Goal: Transaction & Acquisition: Purchase product/service

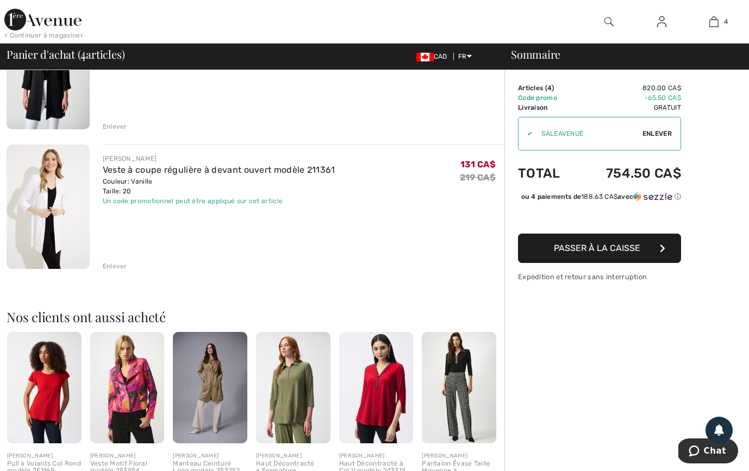
scroll to position [435, 0]
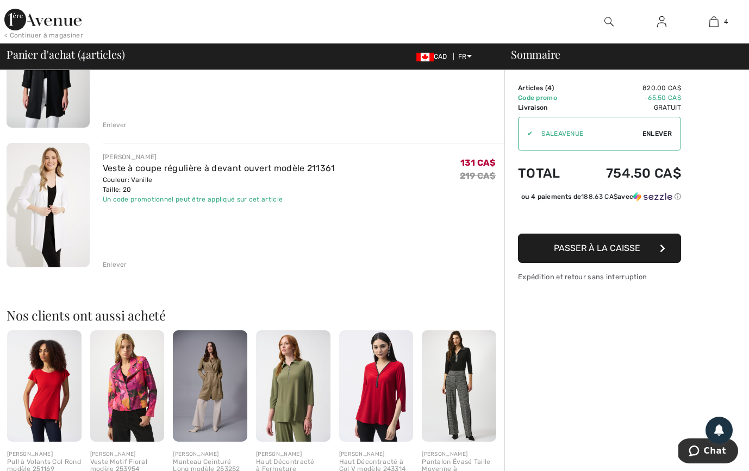
click at [122, 262] on div "Enlever" at bounding box center [115, 265] width 24 height 10
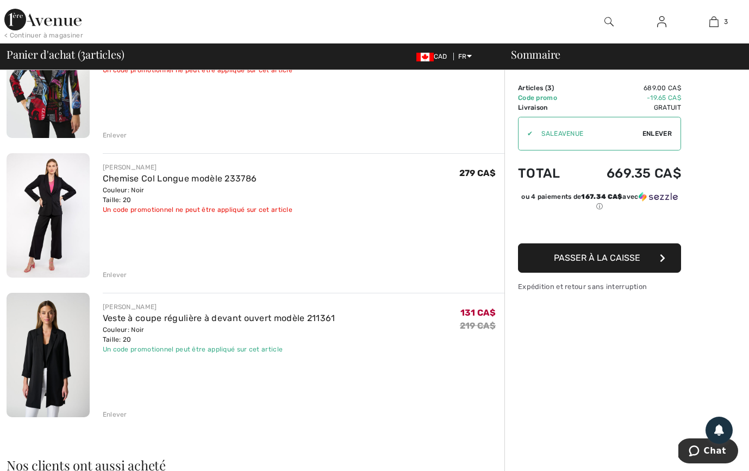
scroll to position [148, 0]
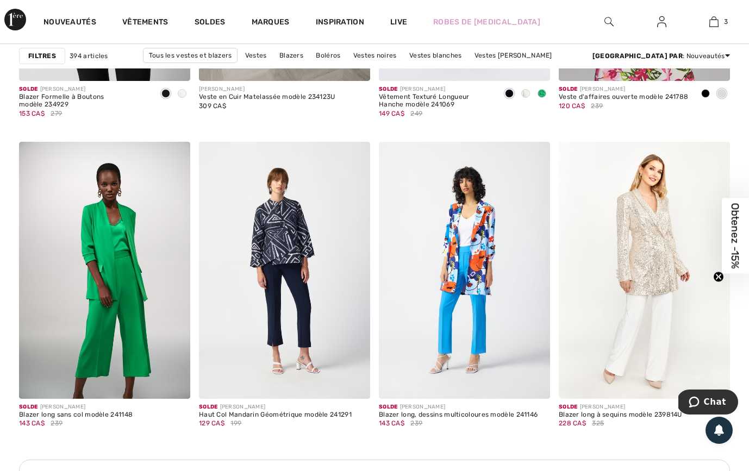
scroll to position [2151, 0]
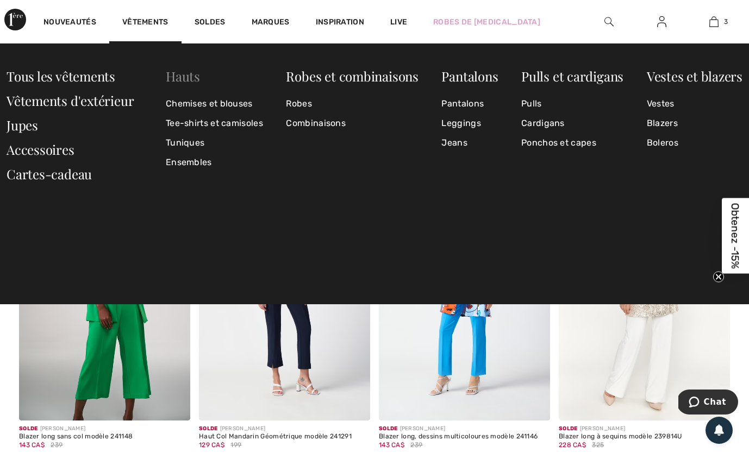
click at [183, 79] on link "Hauts" at bounding box center [183, 75] width 34 height 17
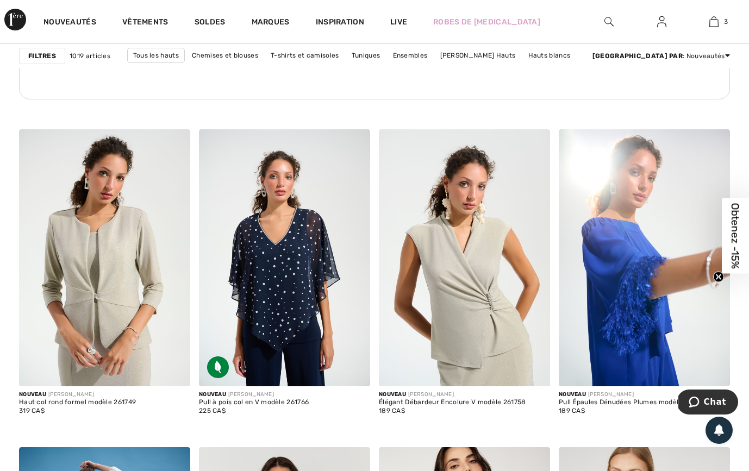
scroll to position [1554, 0]
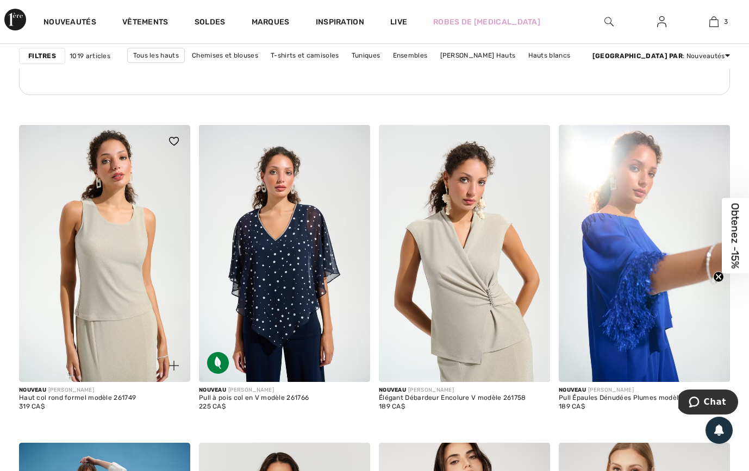
click at [127, 282] on img at bounding box center [104, 253] width 171 height 257
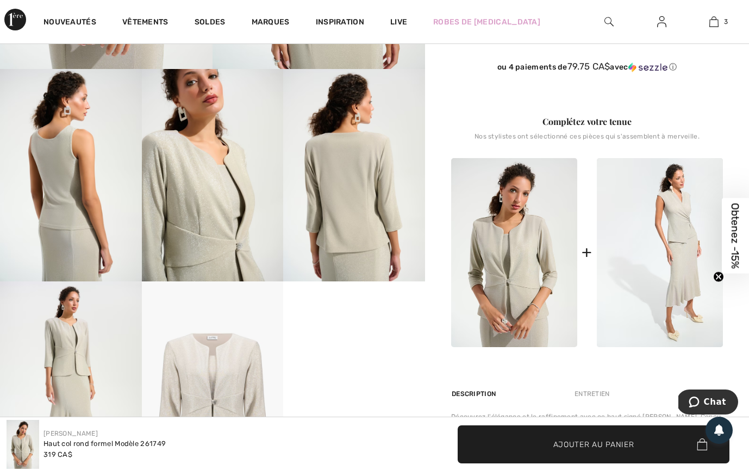
scroll to position [385, 0]
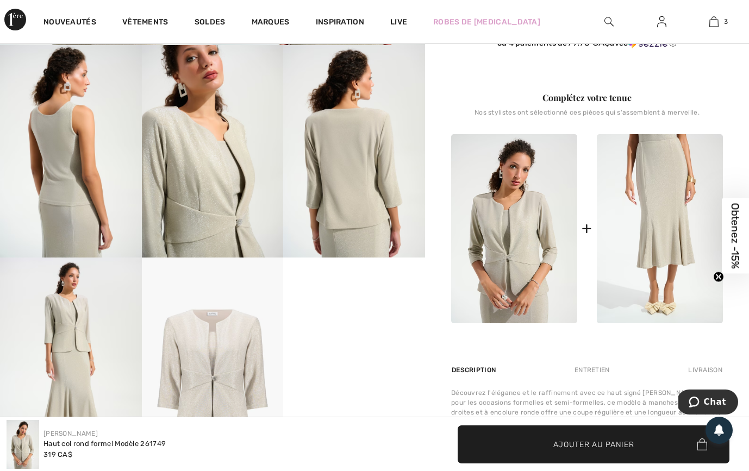
click at [684, 237] on img at bounding box center [660, 229] width 126 height 190
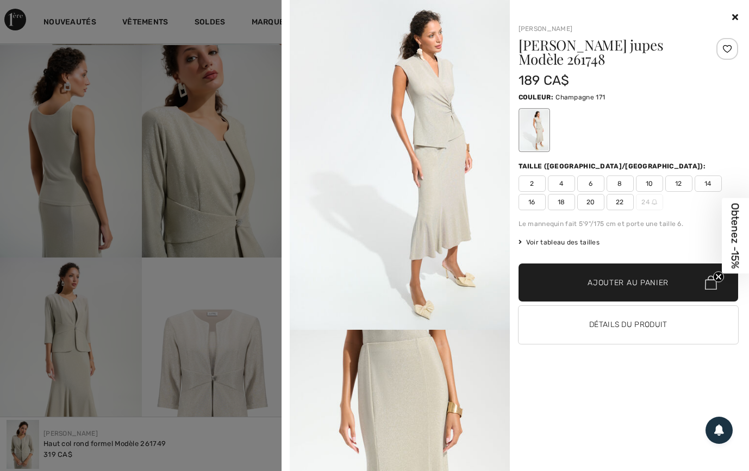
click at [736, 16] on icon at bounding box center [735, 17] width 6 height 9
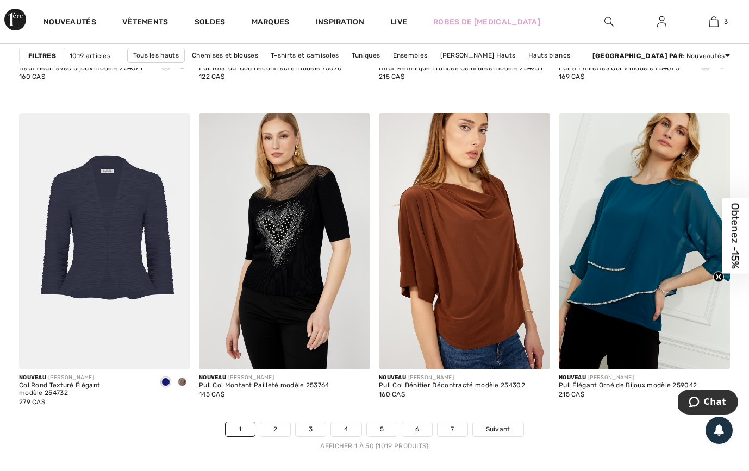
scroll to position [4656, 0]
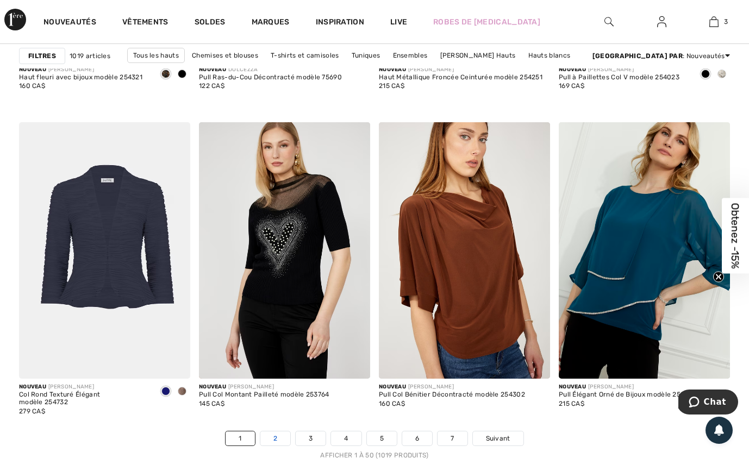
click at [281, 433] on link "2" at bounding box center [275, 439] width 30 height 14
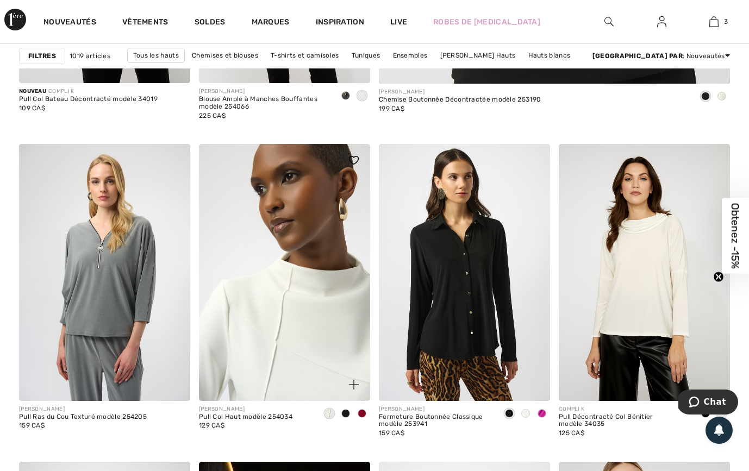
scroll to position [706, 0]
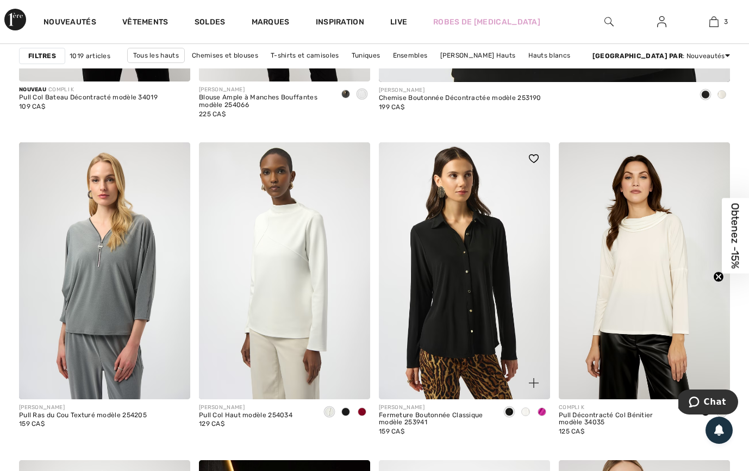
click at [542, 412] on span at bounding box center [542, 412] width 9 height 9
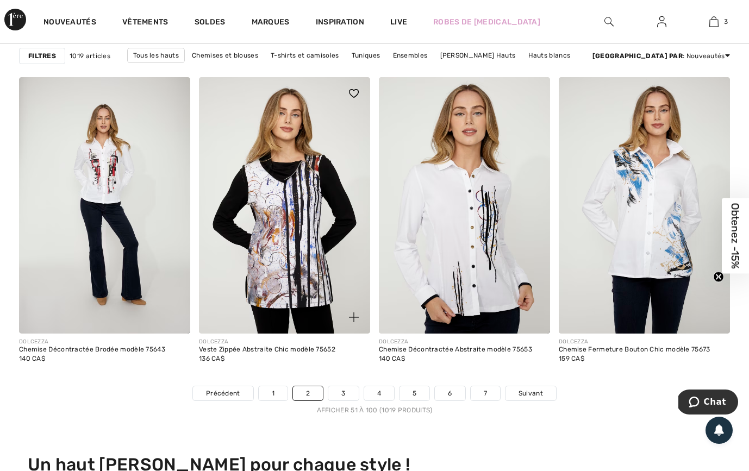
scroll to position [4702, 0]
click at [348, 384] on div "DOLCEZZA Veste Zippée Abstraite Chic modèle 75652 136 CA$" at bounding box center [284, 359] width 171 height 52
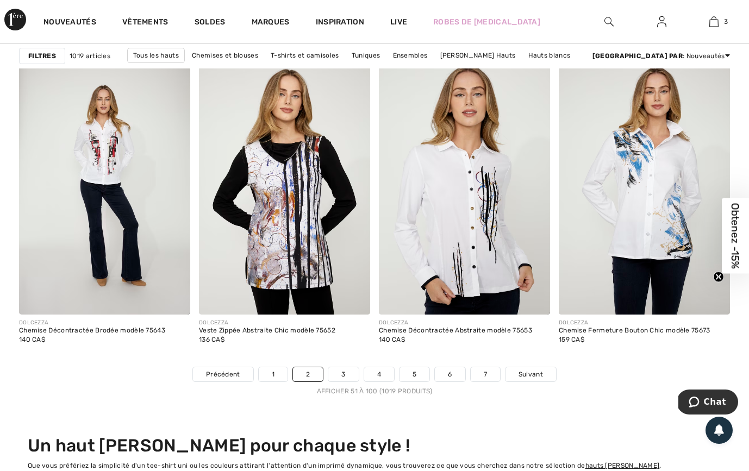
scroll to position [4722, 0]
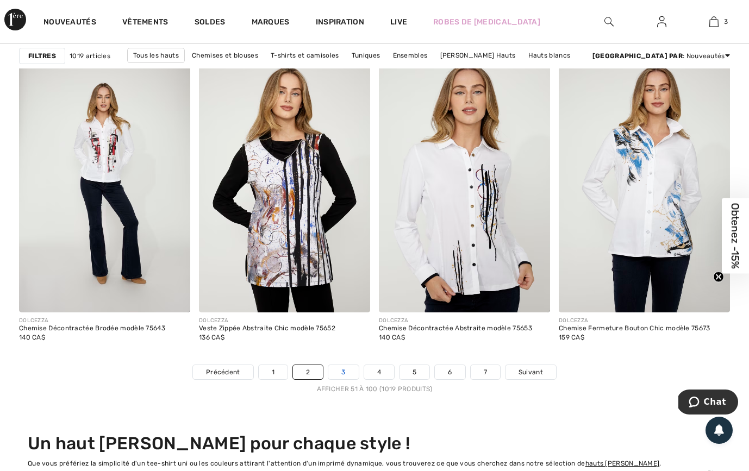
click at [347, 372] on link "3" at bounding box center [343, 372] width 30 height 14
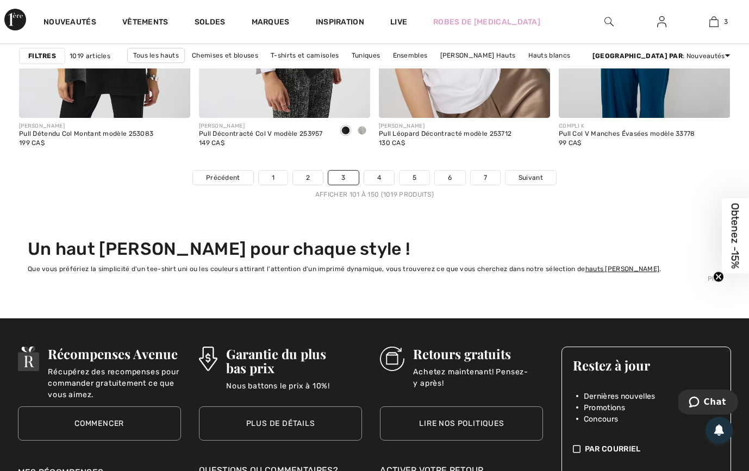
scroll to position [4913, 0]
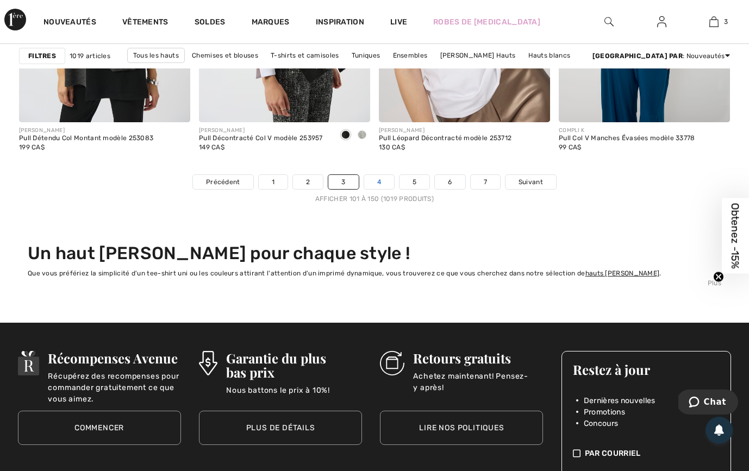
click at [384, 183] on link "4" at bounding box center [379, 182] width 30 height 14
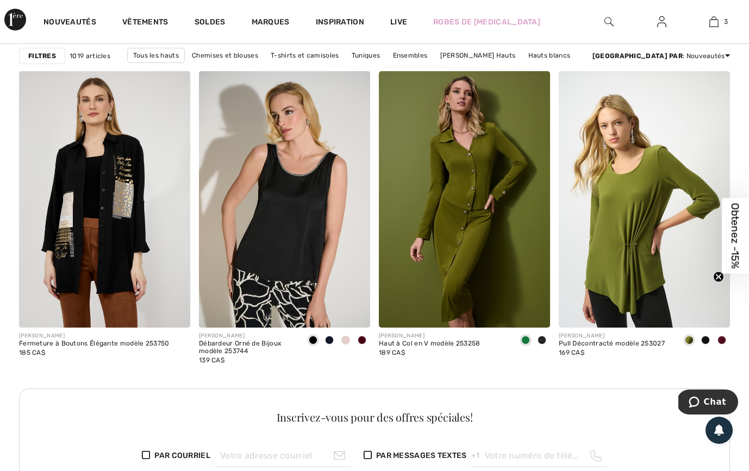
scroll to position [1099, 0]
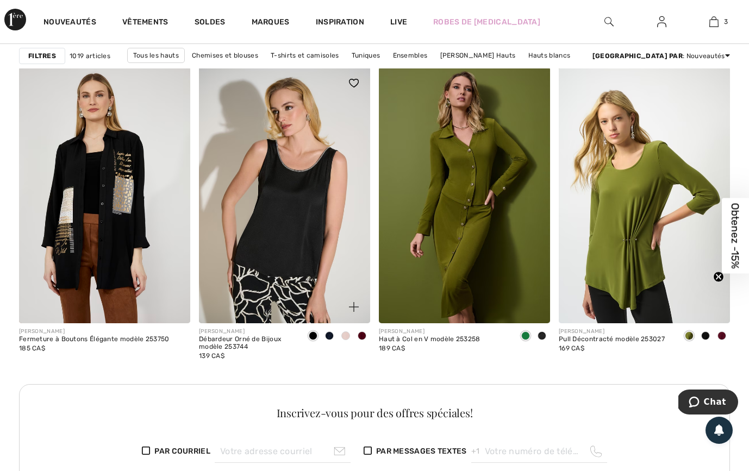
click at [344, 335] on span at bounding box center [345, 336] width 9 height 9
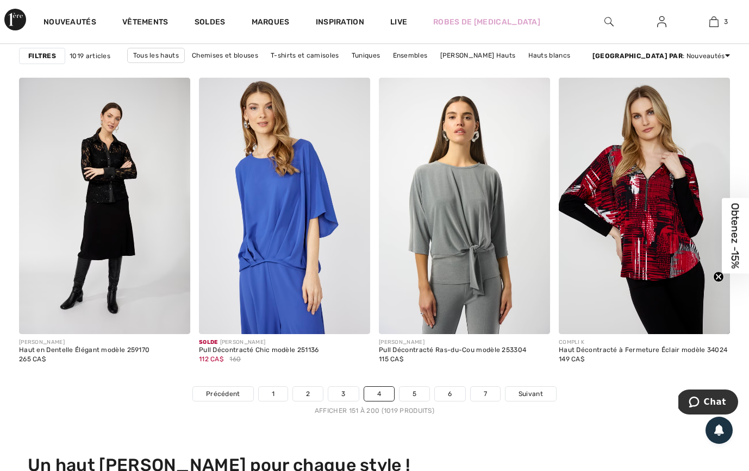
scroll to position [4688, 0]
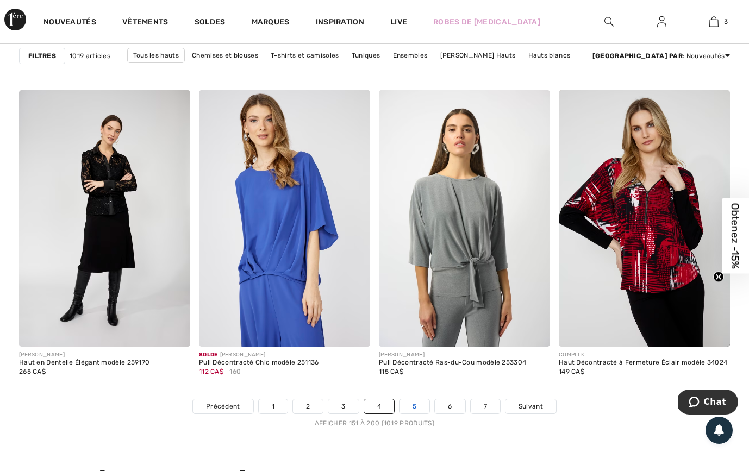
click at [422, 402] on link "5" at bounding box center [415, 407] width 30 height 14
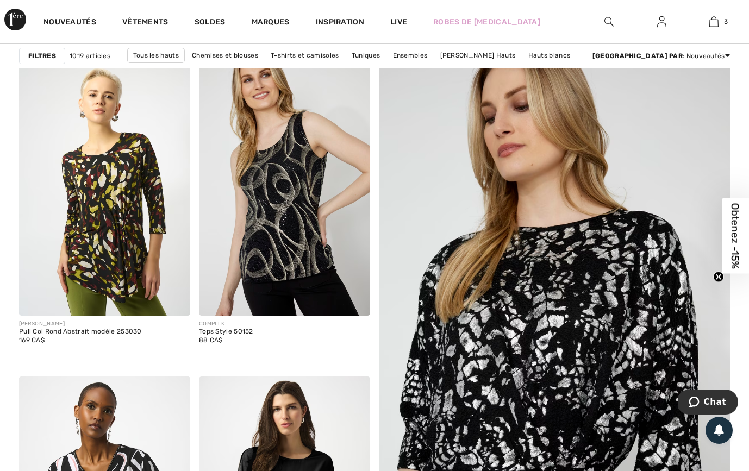
scroll to position [165, 0]
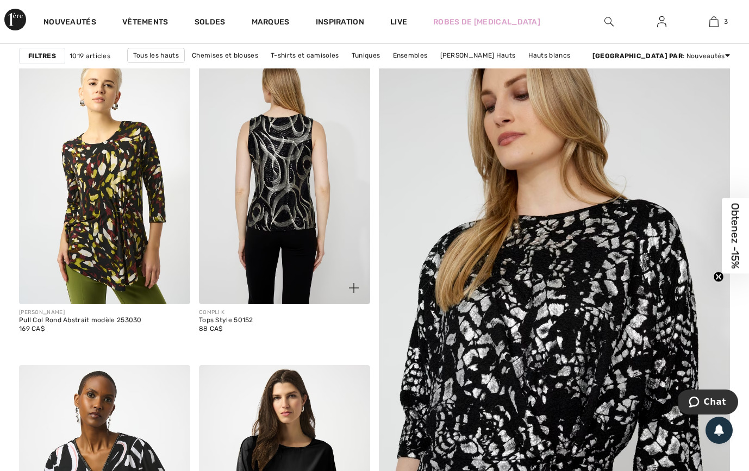
click at [290, 235] on img at bounding box center [284, 175] width 171 height 257
